Goal: Find specific page/section: Find specific page/section

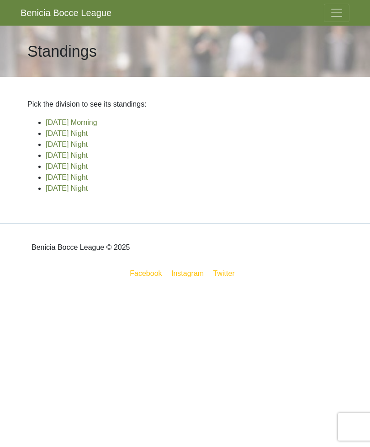
click at [88, 145] on link "[DATE] Night" at bounding box center [67, 144] width 42 height 8
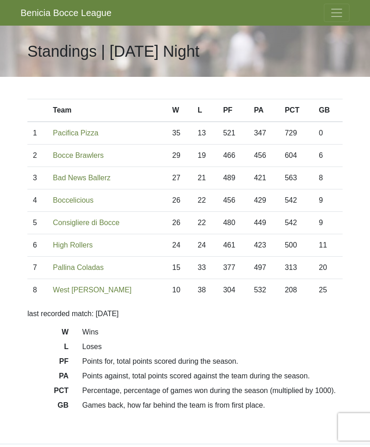
click at [342, 10] on span "Toggle navigation" at bounding box center [337, 13] width 14 height 14
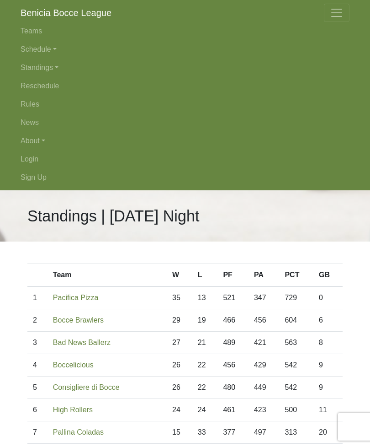
click at [27, 46] on link "Schedule" at bounding box center [185, 49] width 329 height 18
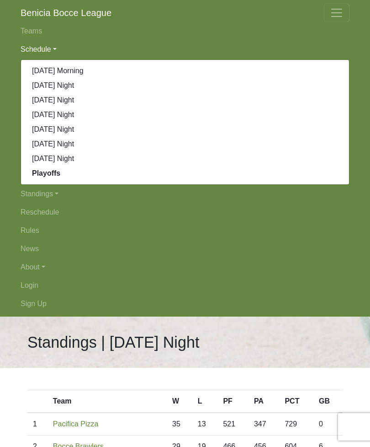
click at [42, 176] on strong "Playoffs" at bounding box center [46, 173] width 28 height 8
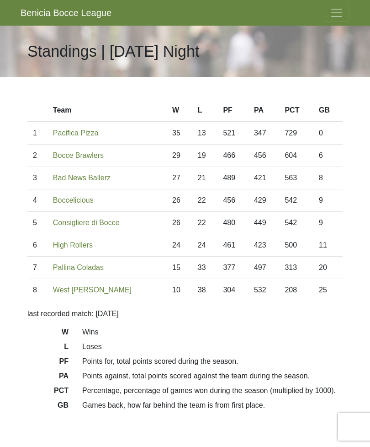
scroll to position [47, 0]
